Goal: Information Seeking & Learning: Learn about a topic

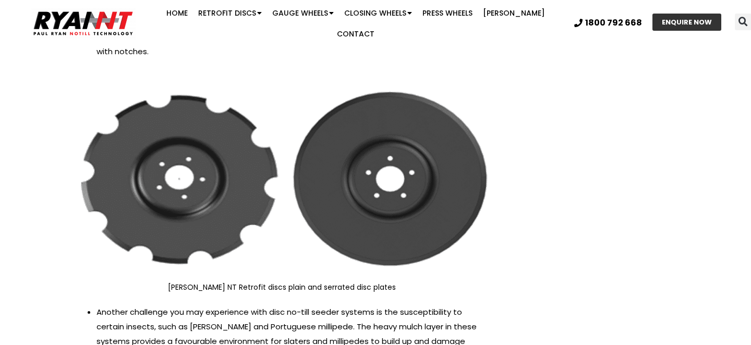
scroll to position [1343, 0]
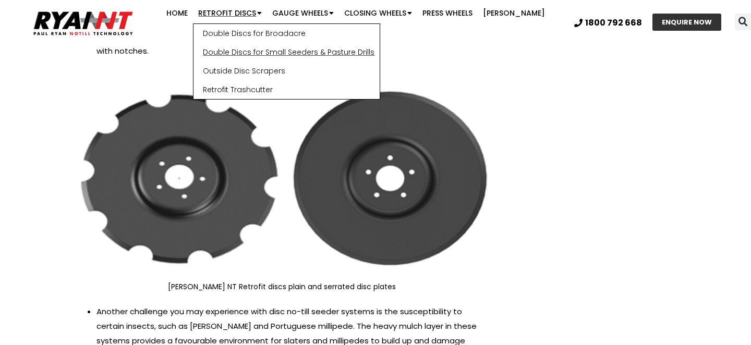
click at [244, 58] on link "Double Discs for Small Seeders & Pasture Drills" at bounding box center [287, 52] width 186 height 19
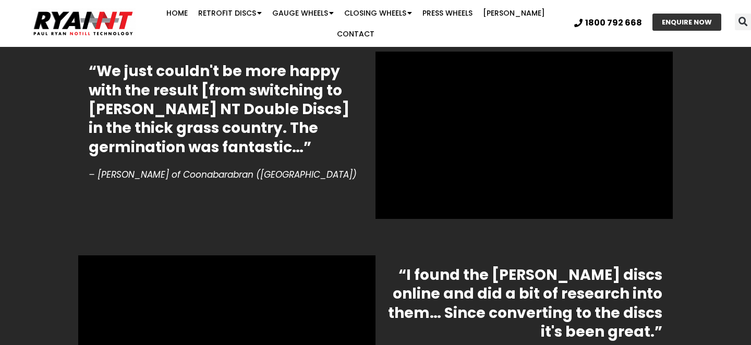
scroll to position [2626, 0]
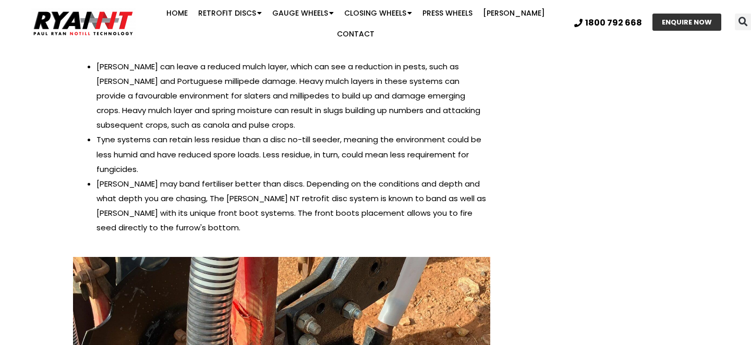
scroll to position [2374, 0]
